Goal: Task Accomplishment & Management: Manage account settings

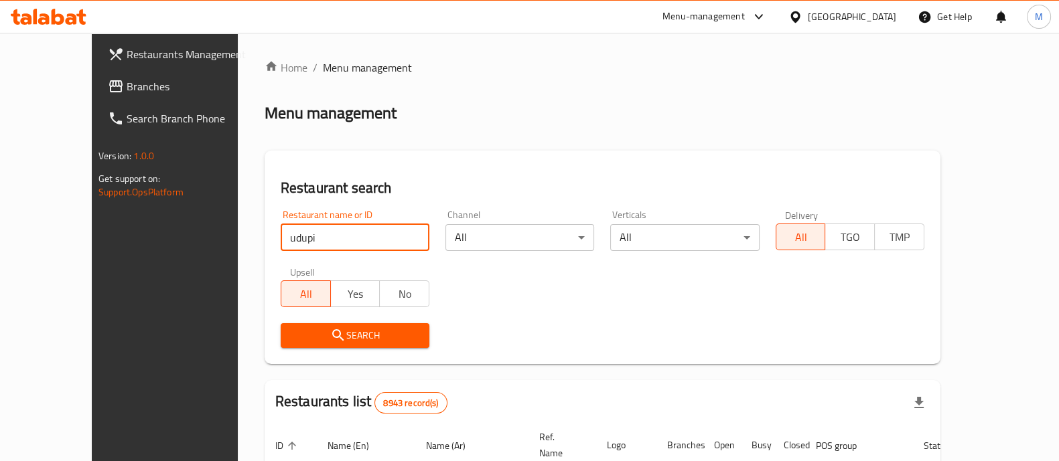
type input "udupi"
click button "Search" at bounding box center [355, 335] width 149 height 25
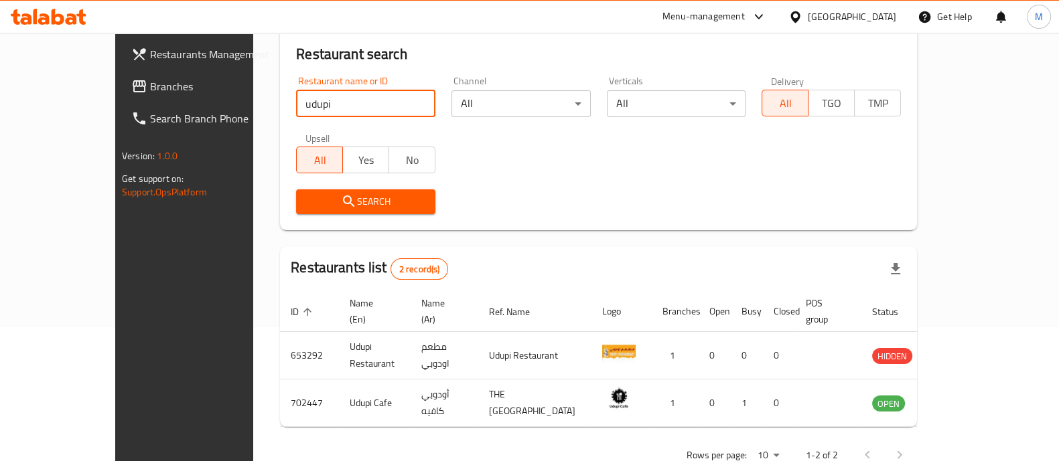
scroll to position [157, 0]
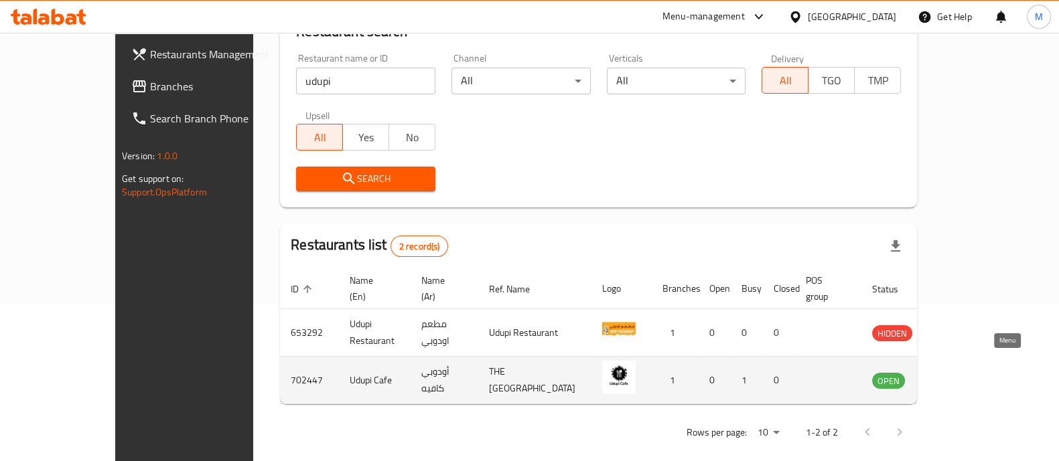
click at [958, 372] on icon "enhanced table" at bounding box center [950, 380] width 16 height 16
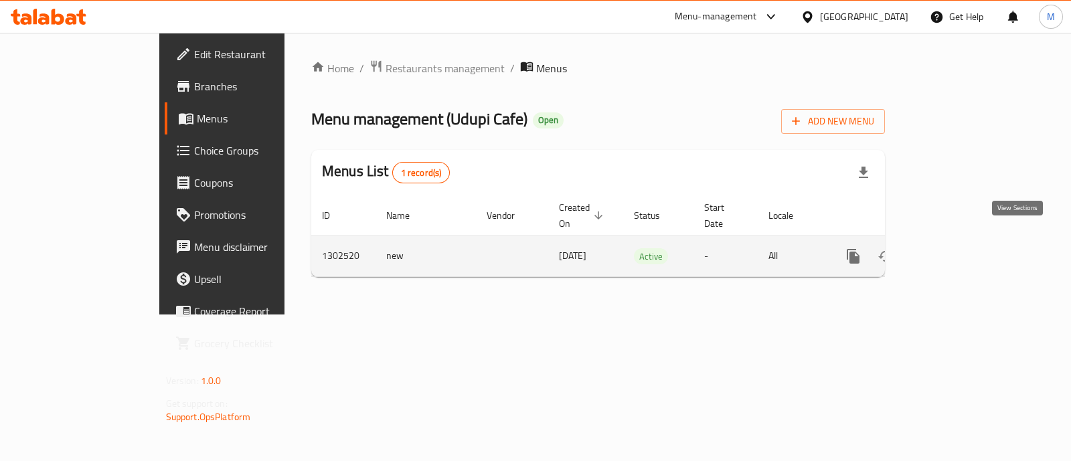
click at [958, 248] on icon "enhanced table" at bounding box center [950, 256] width 16 height 16
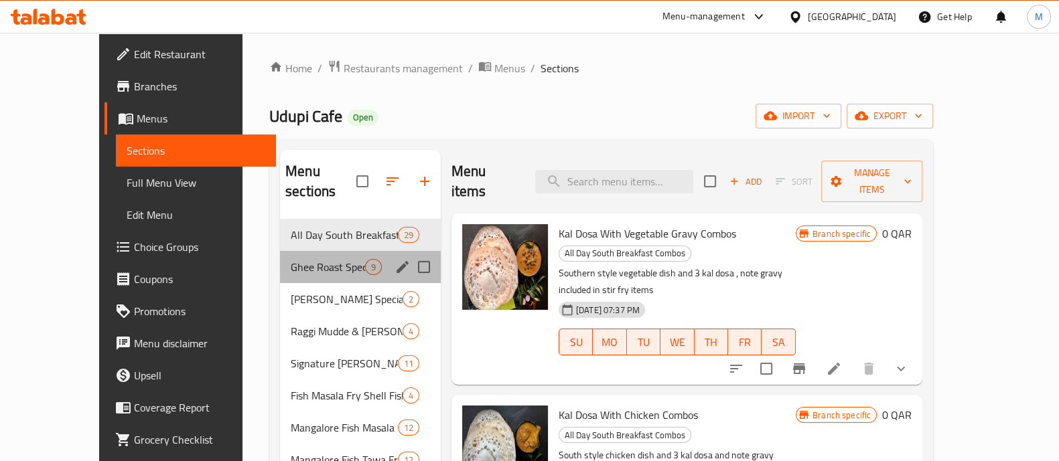
click at [323, 261] on div "Ghee Roast Special 9" at bounding box center [360, 267] width 161 height 32
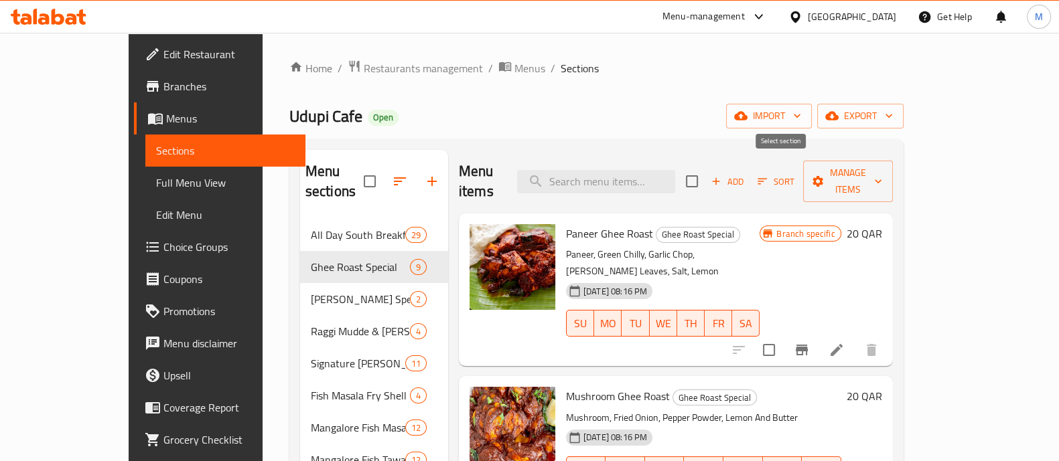
click at [706, 169] on input "checkbox" at bounding box center [692, 181] width 28 height 28
checkbox input "true"
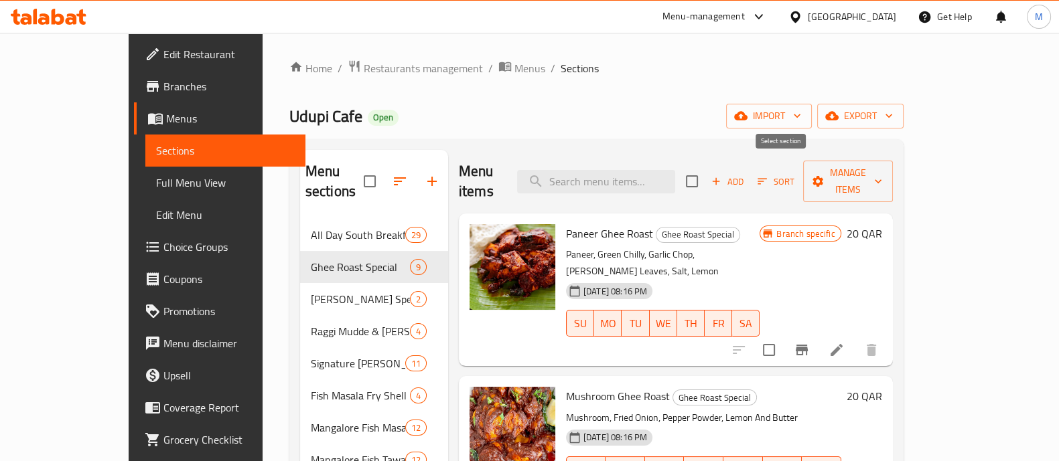
checkbox input "true"
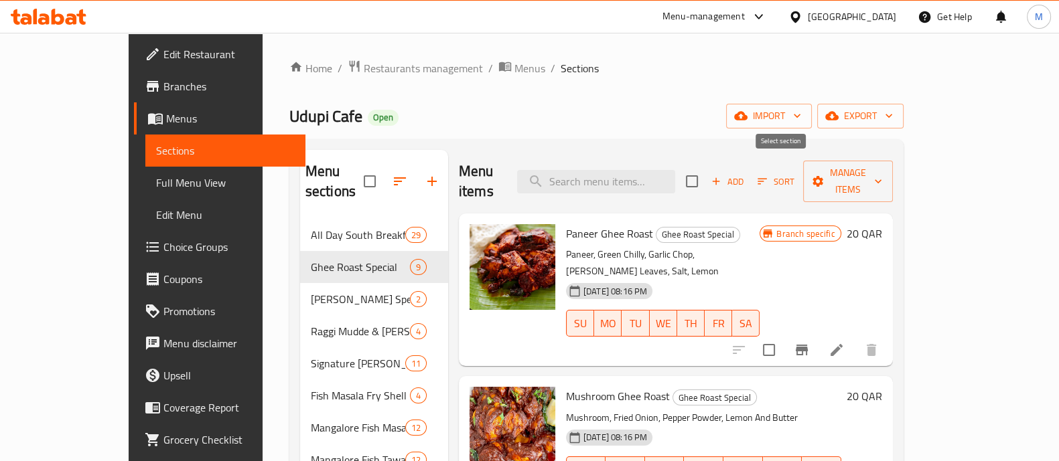
checkbox input "true"
click at [882, 169] on span "Manage items" at bounding box center [848, 181] width 68 height 33
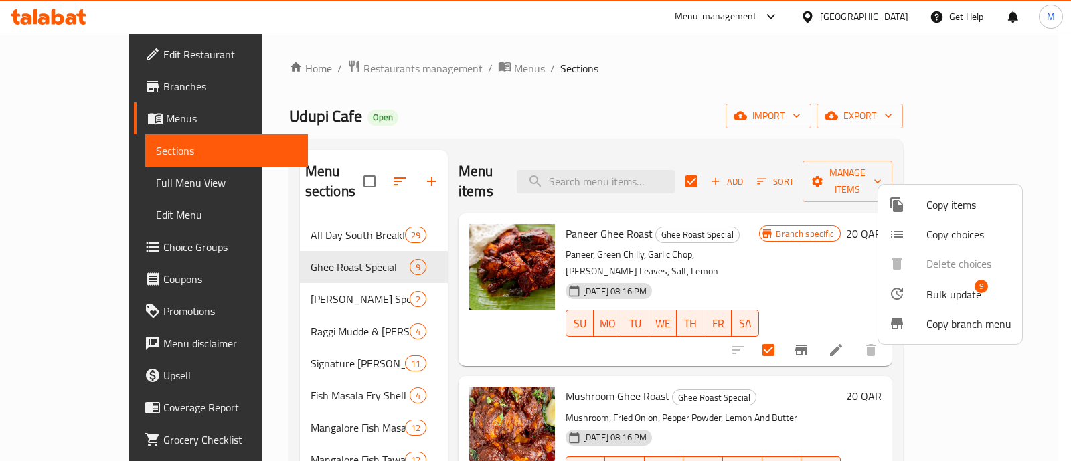
click at [942, 305] on li "Bulk update 9" at bounding box center [951, 294] width 144 height 31
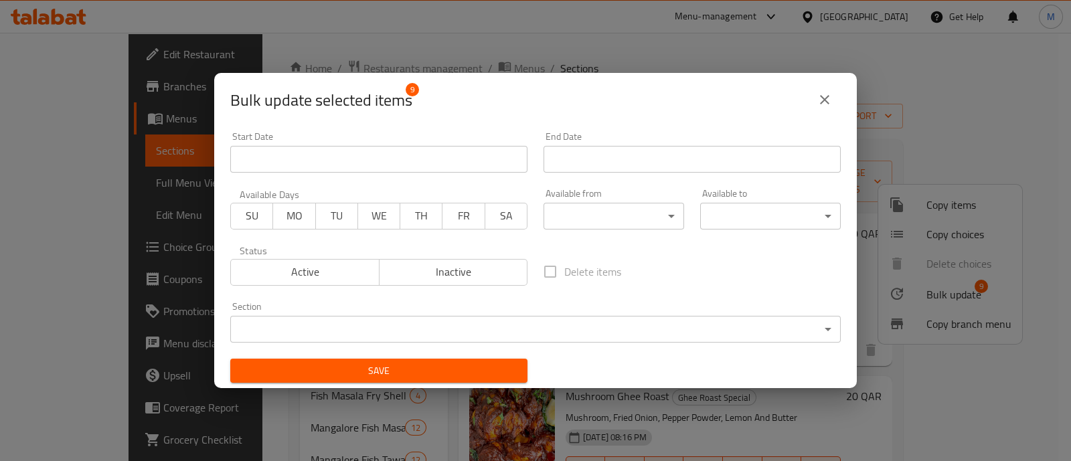
click at [831, 96] on icon "close" at bounding box center [825, 100] width 16 height 16
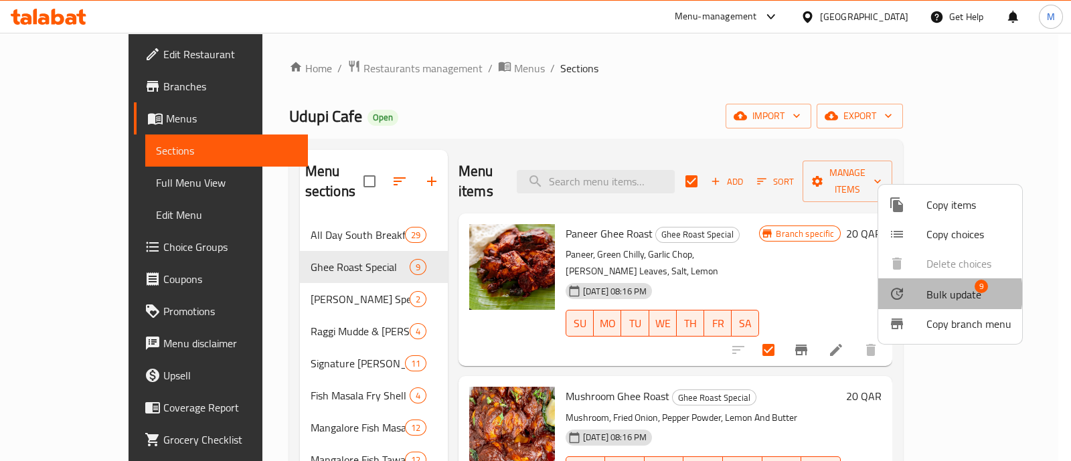
click at [934, 294] on span "Bulk update" at bounding box center [954, 295] width 55 height 16
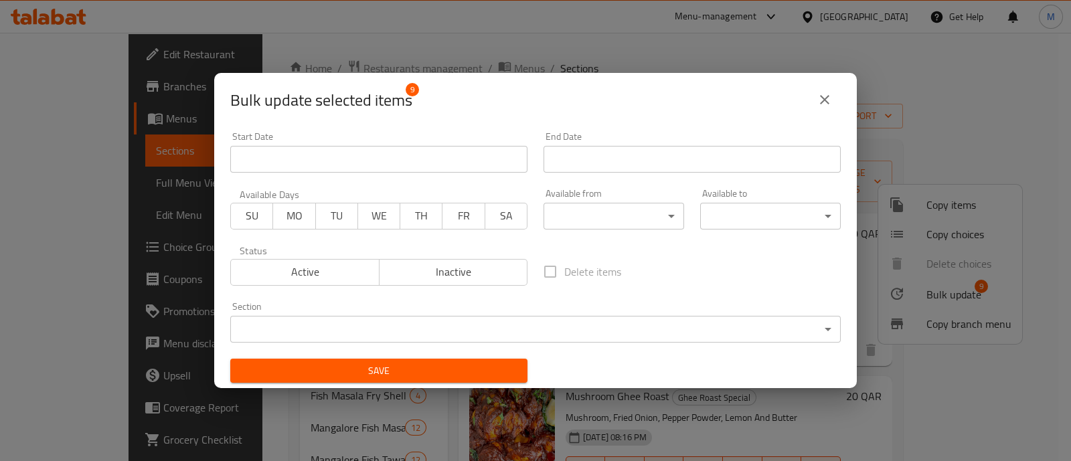
click at [595, 200] on div "Available from ​ ​" at bounding box center [614, 209] width 141 height 41
click at [592, 214] on body "​ Menu-management [GEOGRAPHIC_DATA] Get Help M Edit Restaurant Branches Menus S…" at bounding box center [535, 247] width 1071 height 429
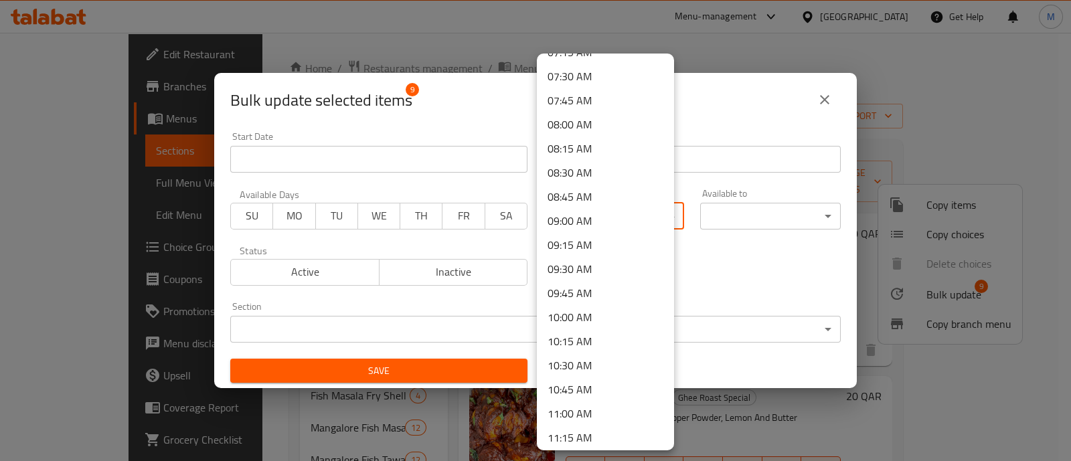
scroll to position [753, 0]
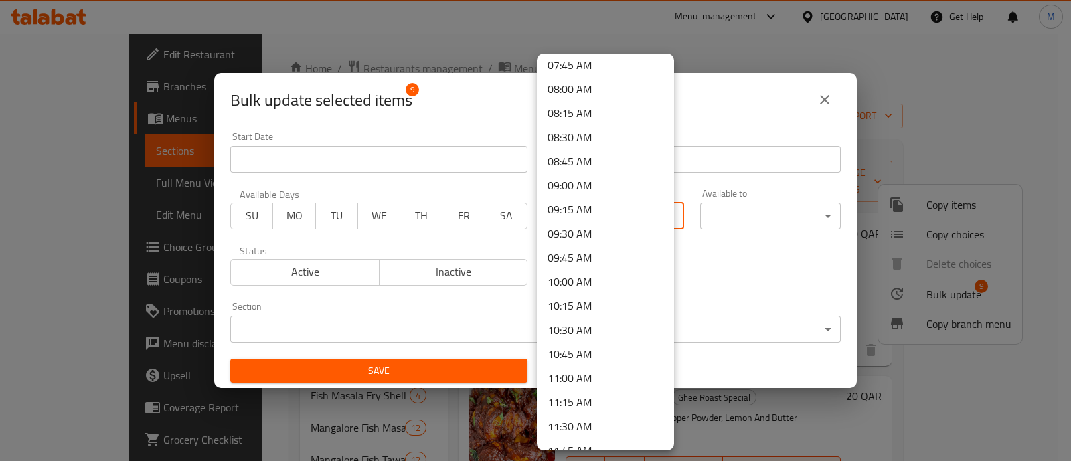
drag, startPoint x: 593, startPoint y: 327, endPoint x: 603, endPoint y: 296, distance: 33.0
click at [593, 326] on li "10:30 AM" at bounding box center [605, 330] width 137 height 24
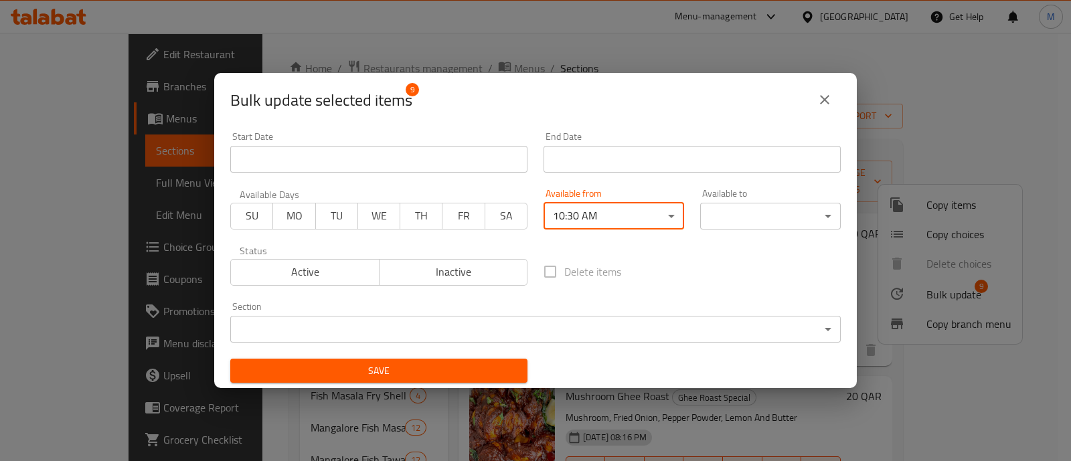
click at [746, 217] on body "​ Menu-management [GEOGRAPHIC_DATA] Get Help M Edit Restaurant Branches Menus S…" at bounding box center [535, 247] width 1071 height 429
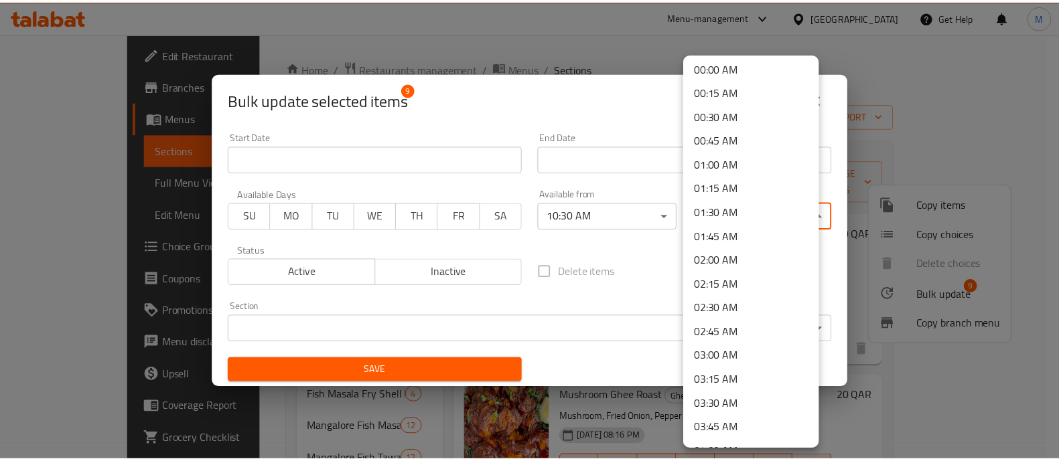
scroll to position [0, 0]
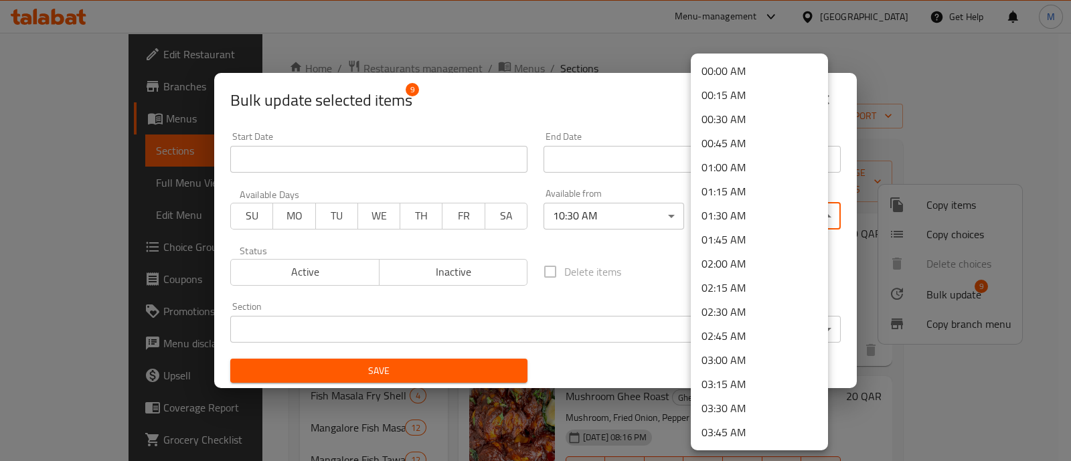
click at [749, 122] on li "00:30 AM" at bounding box center [759, 119] width 137 height 24
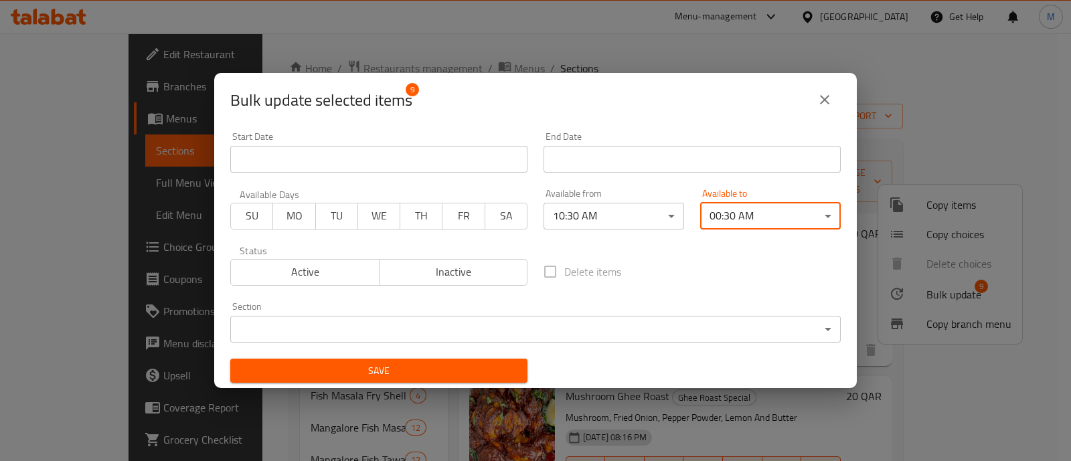
click at [499, 305] on div "Section ​ ​" at bounding box center [535, 322] width 611 height 41
click at [251, 230] on div "Available Days SU MO TU WE TH FR SA" at bounding box center [378, 209] width 313 height 56
click at [283, 273] on span "Active" at bounding box center [305, 272] width 138 height 19
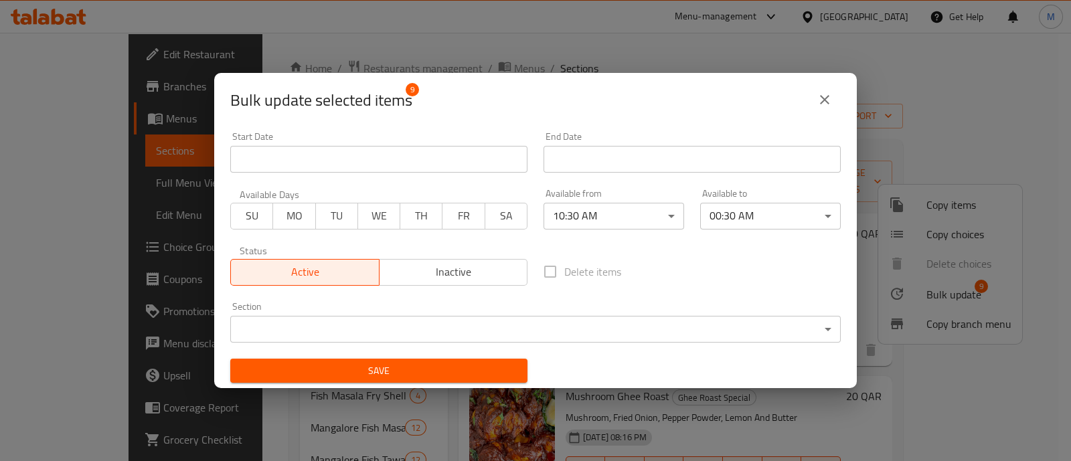
click at [287, 366] on span "Save" at bounding box center [379, 371] width 276 height 17
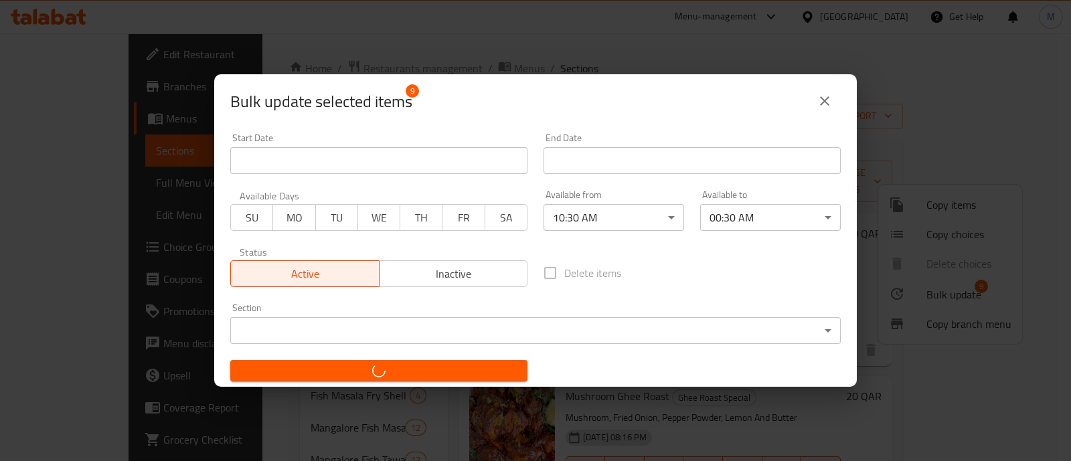
checkbox input "false"
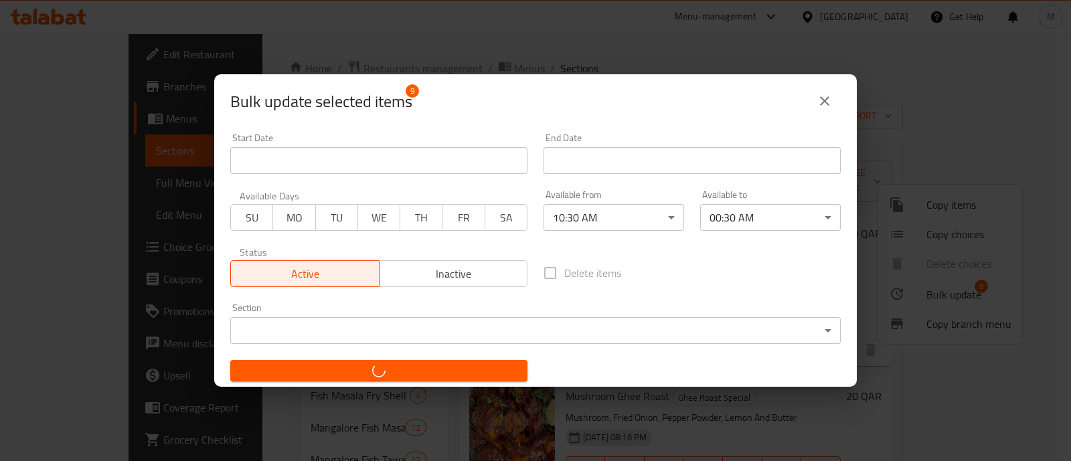
checkbox input "false"
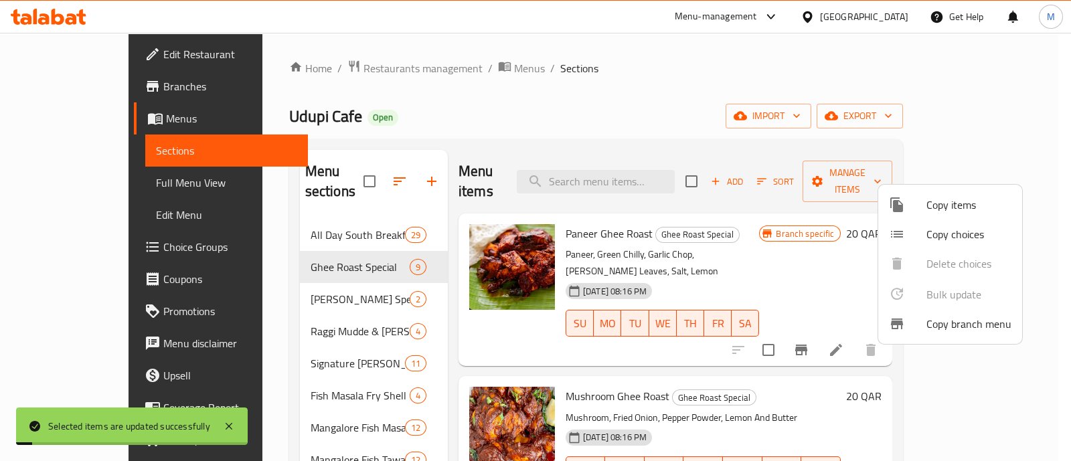
click at [661, 186] on div at bounding box center [535, 230] width 1071 height 461
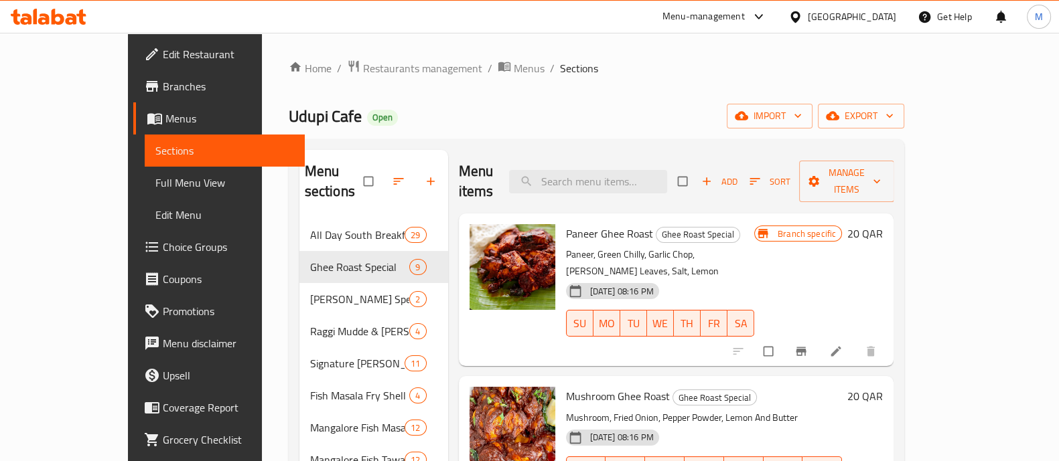
click at [856, 341] on li at bounding box center [837, 351] width 38 height 21
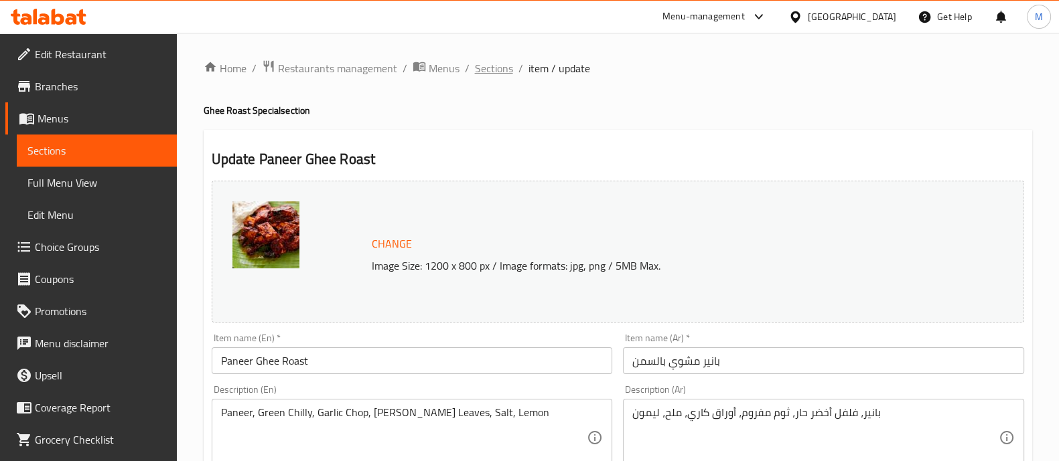
click at [498, 73] on span "Sections" at bounding box center [494, 68] width 38 height 16
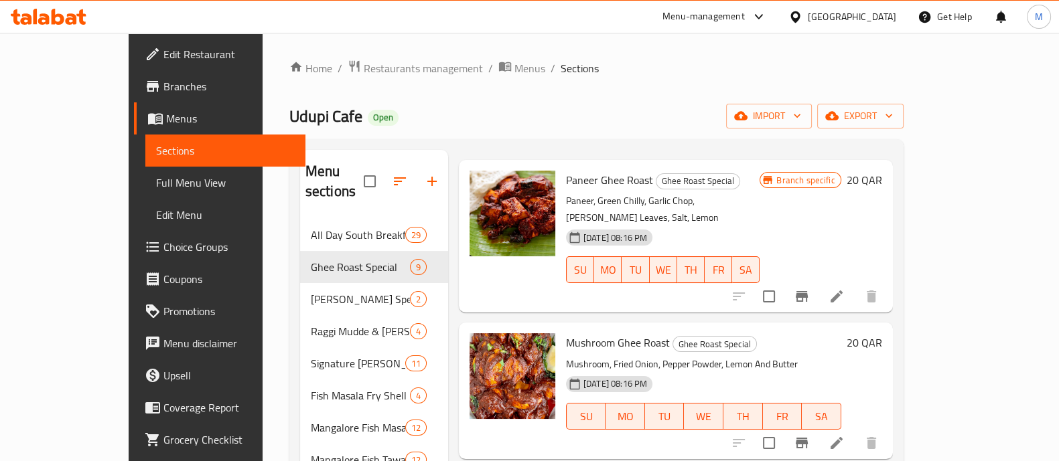
scroll to position [74, 0]
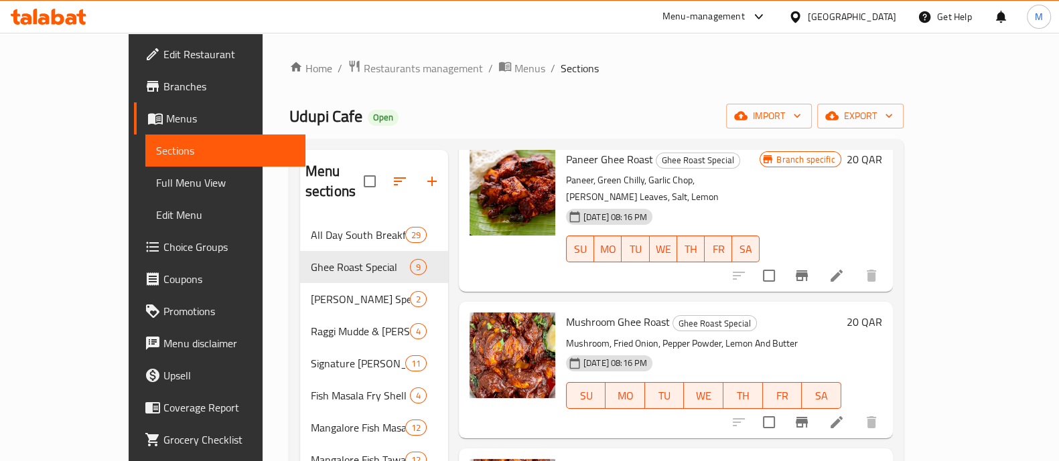
click at [844, 415] on icon at bounding box center [836, 423] width 16 height 16
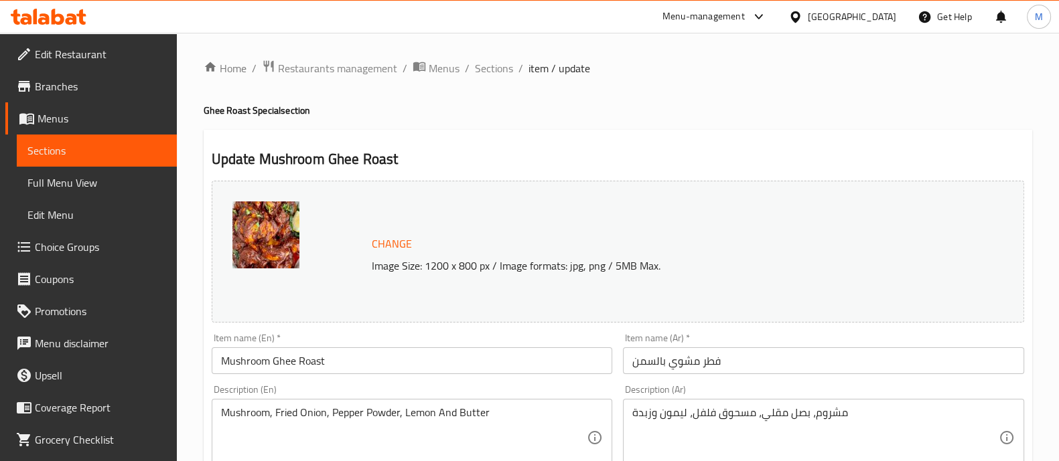
click at [500, 62] on span "Sections" at bounding box center [494, 68] width 38 height 16
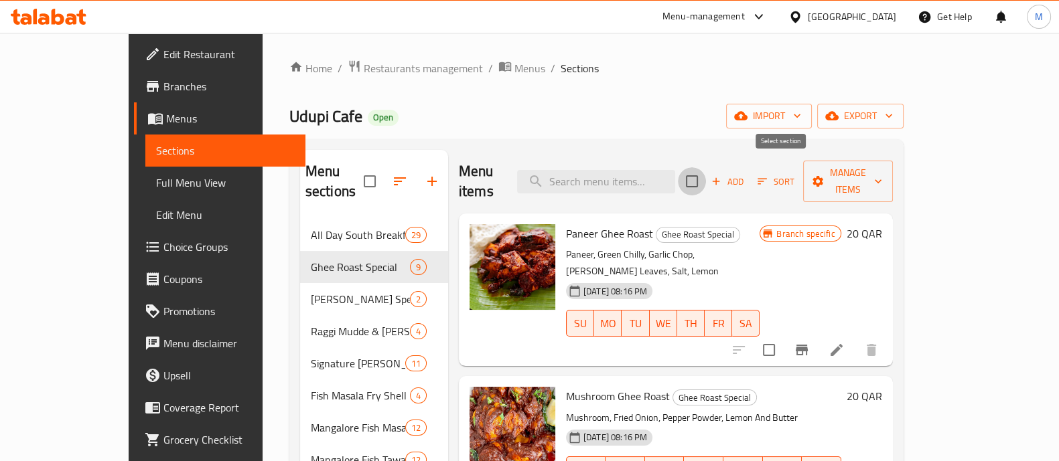
click at [706, 169] on input "checkbox" at bounding box center [692, 181] width 28 height 28
checkbox input "true"
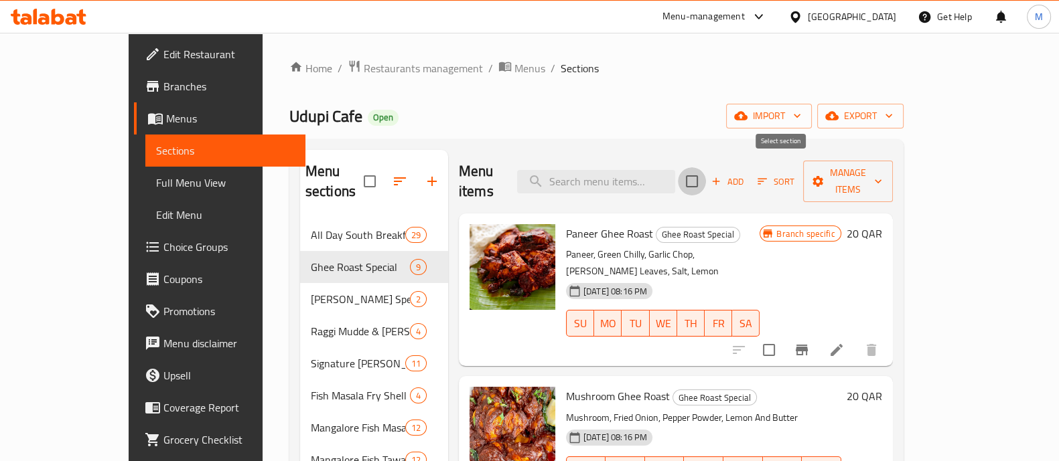
checkbox input "true"
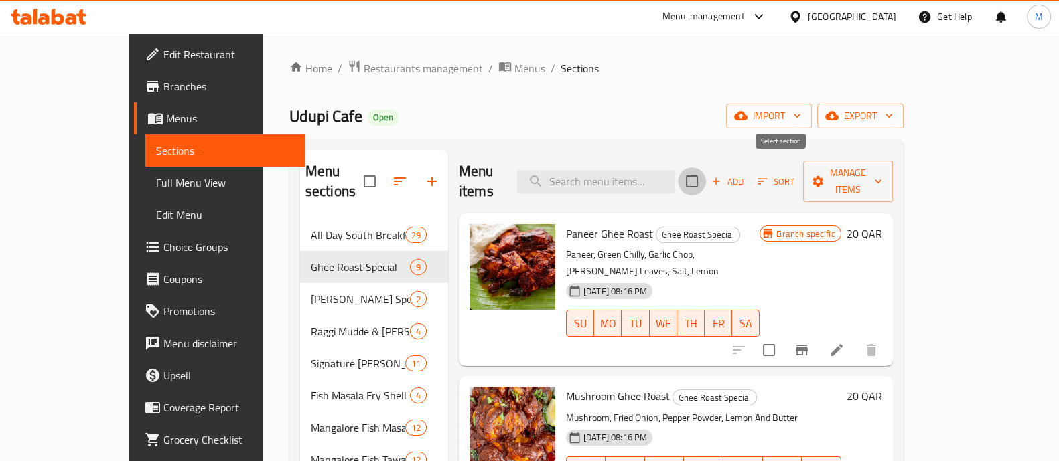
checkbox input "true"
click at [882, 178] on span "Manage items" at bounding box center [848, 181] width 68 height 33
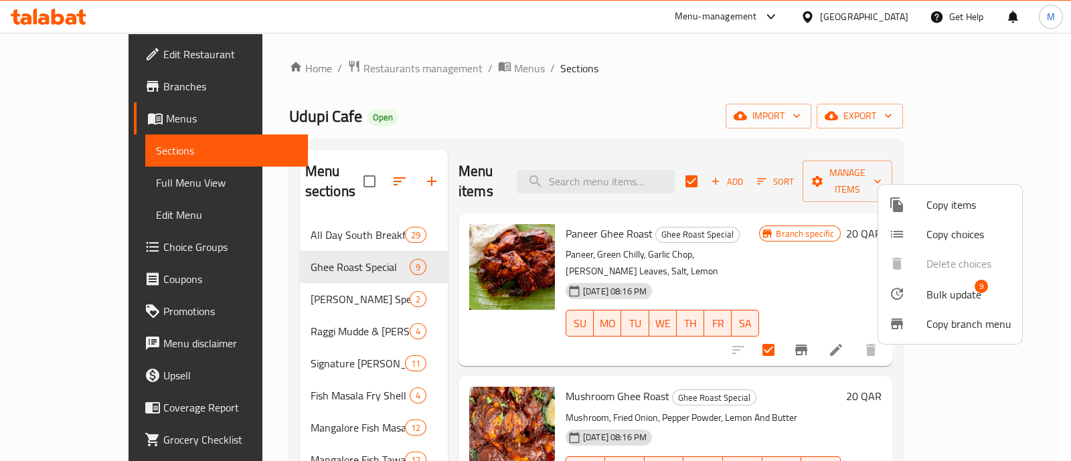
click at [933, 295] on span "Bulk update" at bounding box center [954, 295] width 55 height 16
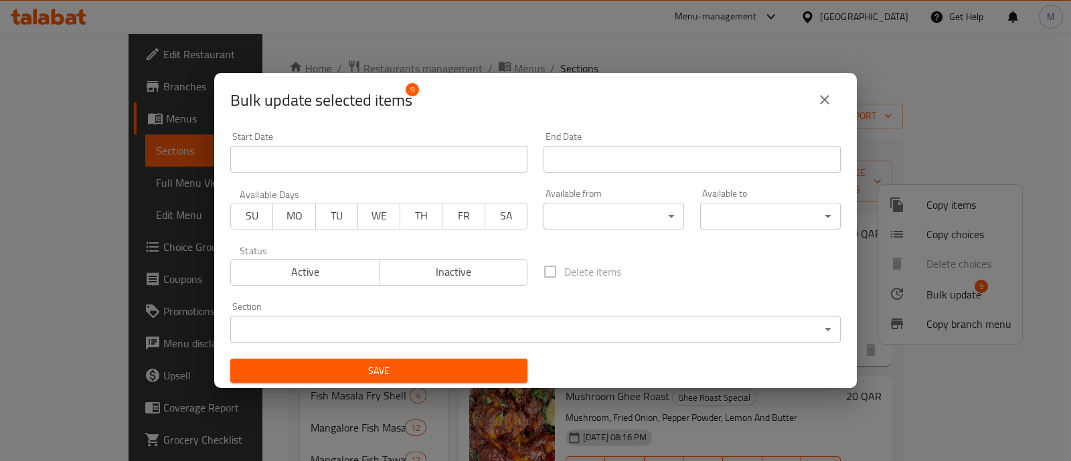
click at [625, 217] on body "​ Menu-management [GEOGRAPHIC_DATA] Get Help M Edit Restaurant Branches Menus S…" at bounding box center [535, 247] width 1071 height 429
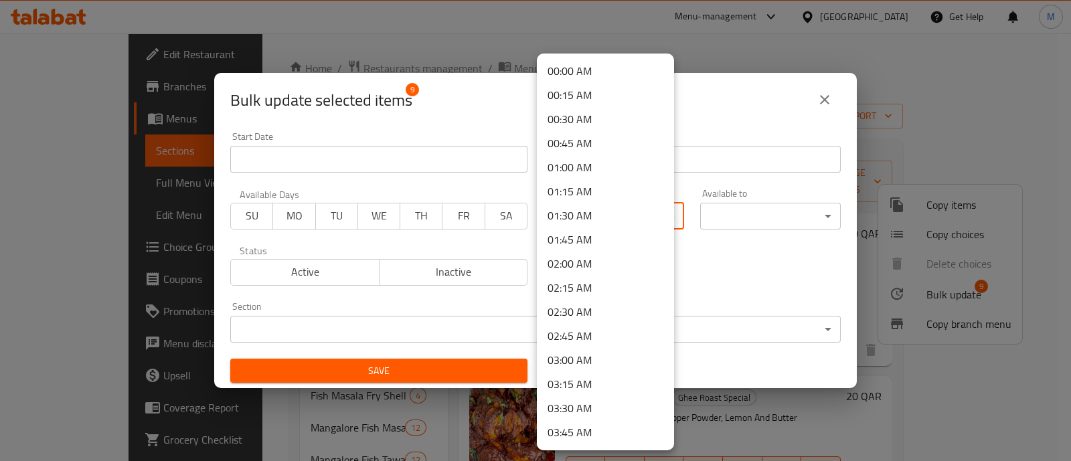
click at [708, 212] on div at bounding box center [535, 230] width 1071 height 461
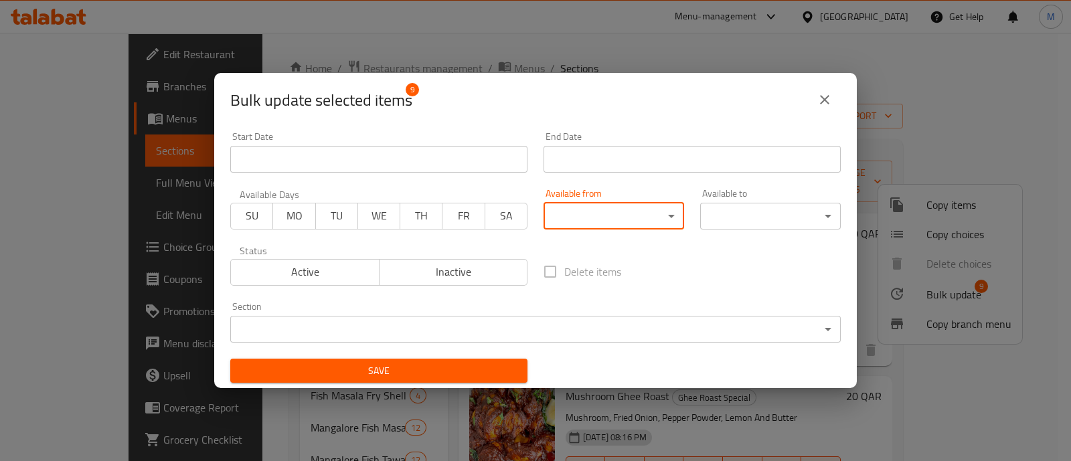
click at [583, 214] on body "​ Menu-management [GEOGRAPHIC_DATA] Get Help M Edit Restaurant Branches Menus S…" at bounding box center [535, 247] width 1071 height 429
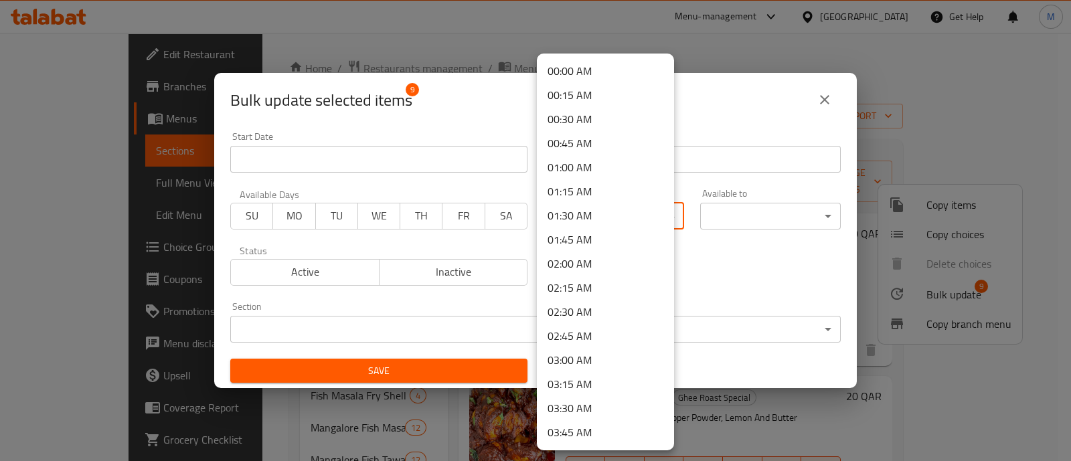
scroll to position [334, 0]
click at [730, 228] on div at bounding box center [535, 230] width 1071 height 461
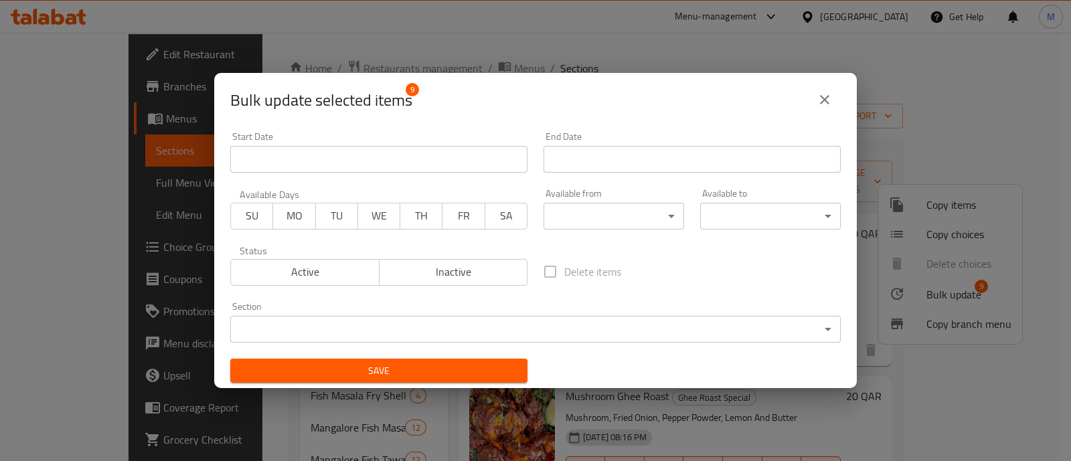
click at [733, 222] on div "00:00 AM 00:15 AM 00:30 AM 00:45 AM 01:00 AM 01:15 AM 01:30 AM 01:45 AM 02:00 A…" at bounding box center [535, 230] width 1071 height 461
click at [825, 102] on icon "close" at bounding box center [825, 100] width 16 height 16
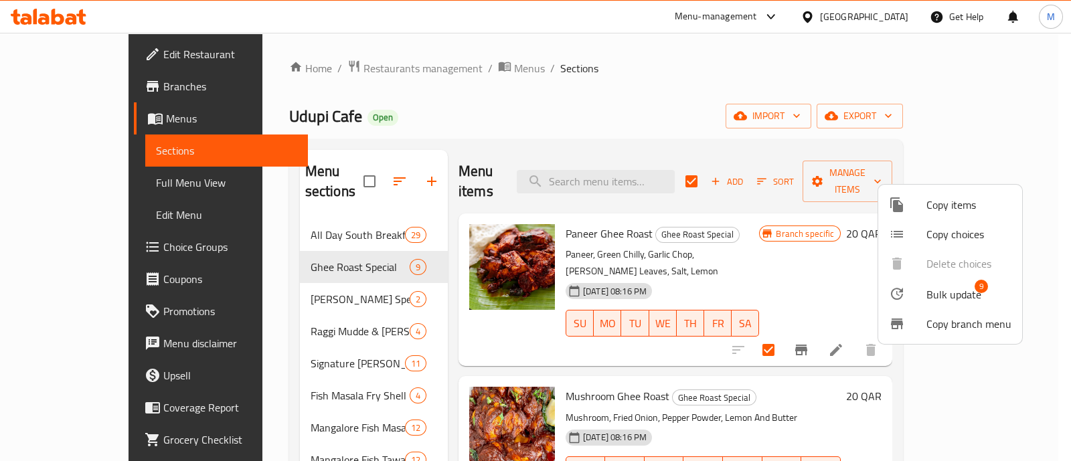
click at [818, 117] on div at bounding box center [535, 230] width 1071 height 461
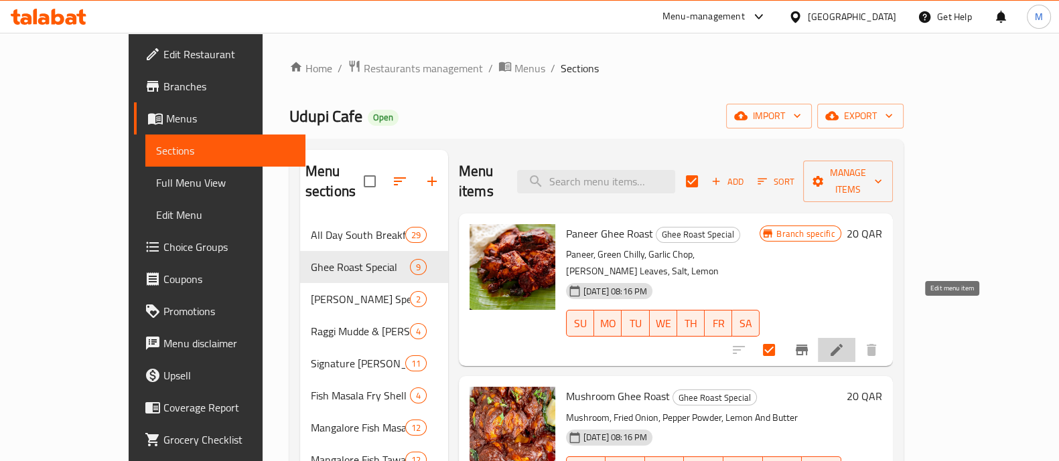
click at [844, 342] on icon at bounding box center [836, 350] width 16 height 16
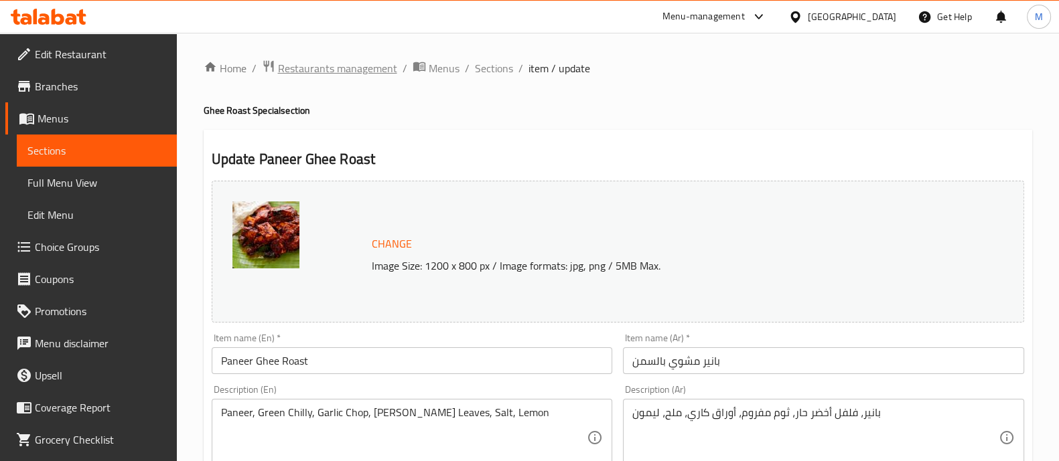
click at [374, 68] on span "Restaurants management" at bounding box center [337, 68] width 119 height 16
